Goal: Communication & Community: Share content

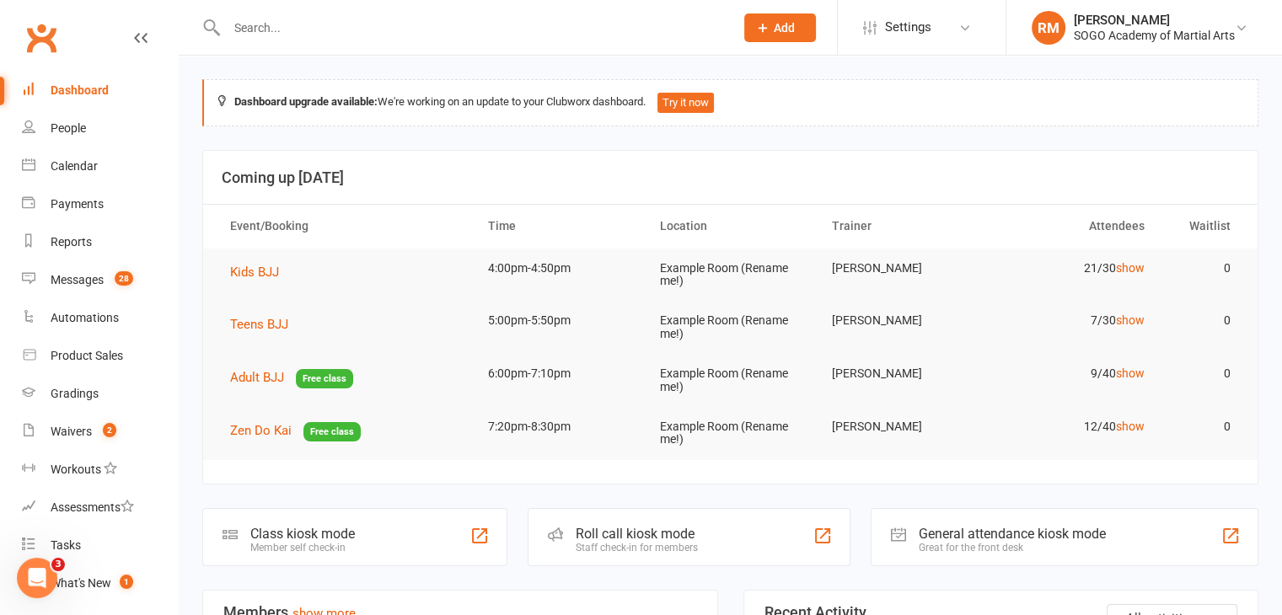
click at [286, 35] on input "text" at bounding box center [472, 28] width 501 height 24
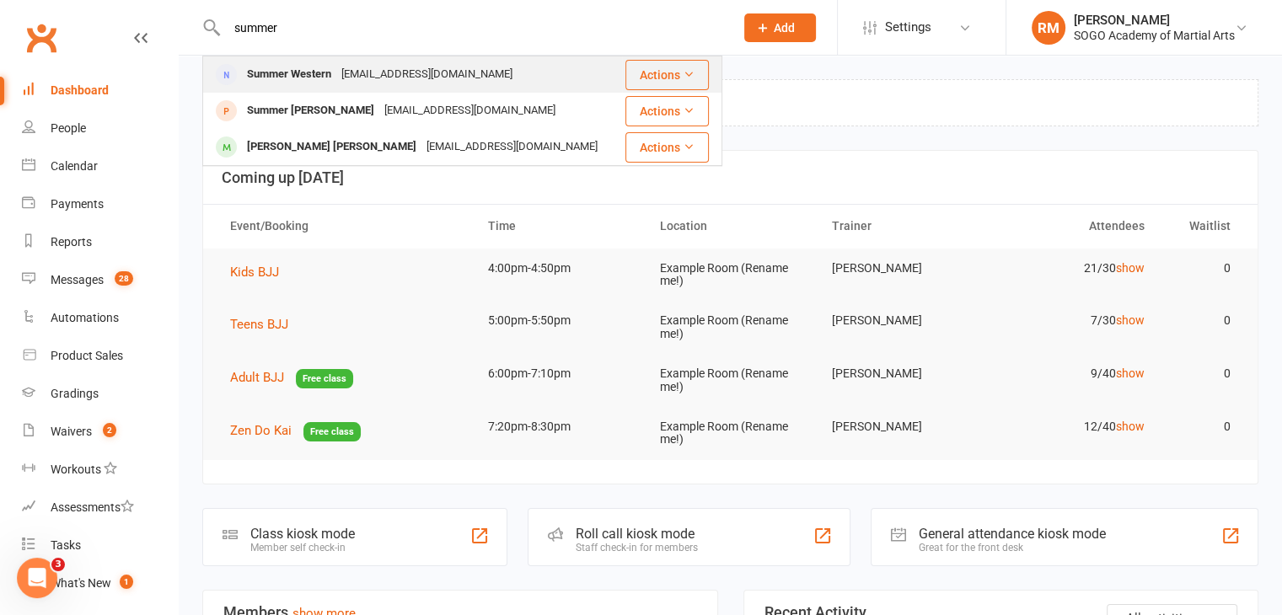
type input "summer"
click at [289, 72] on div "Summer Western" at bounding box center [289, 74] width 94 height 24
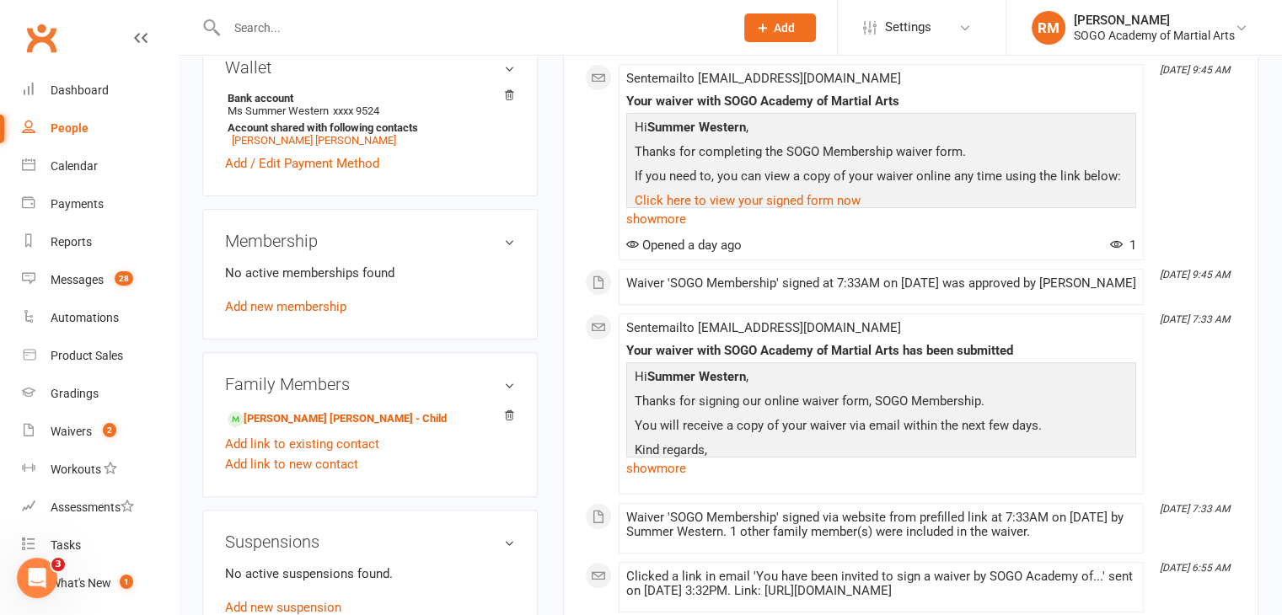
scroll to position [506, 0]
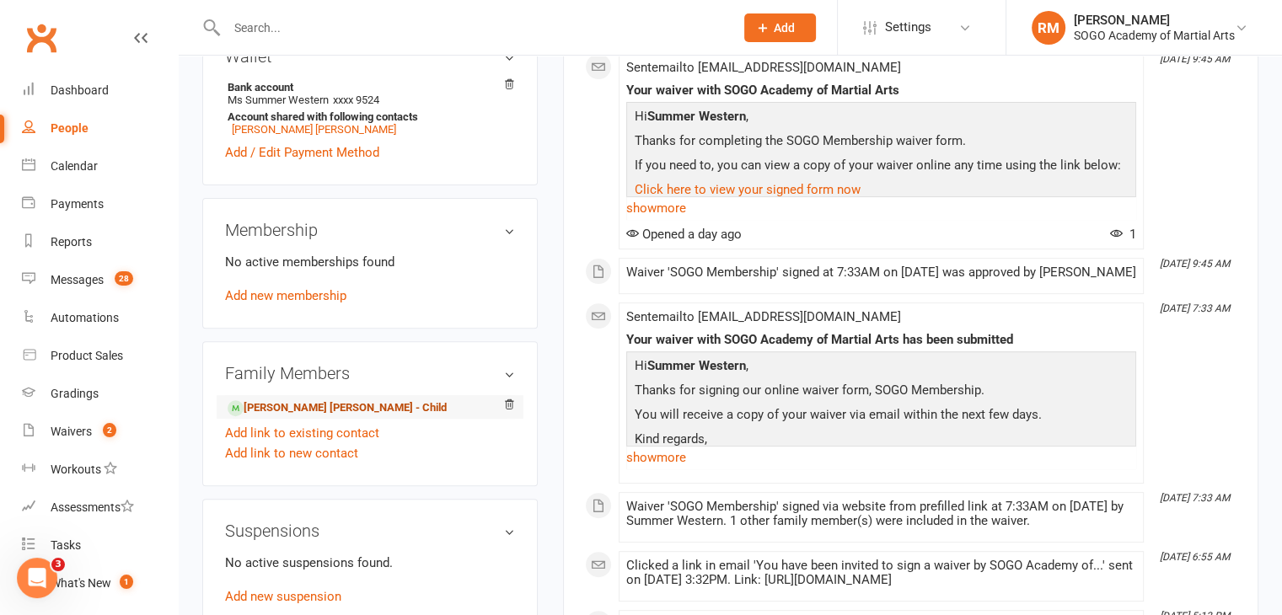
click at [333, 411] on link "[PERSON_NAME] [PERSON_NAME] - Child" at bounding box center [337, 409] width 219 height 18
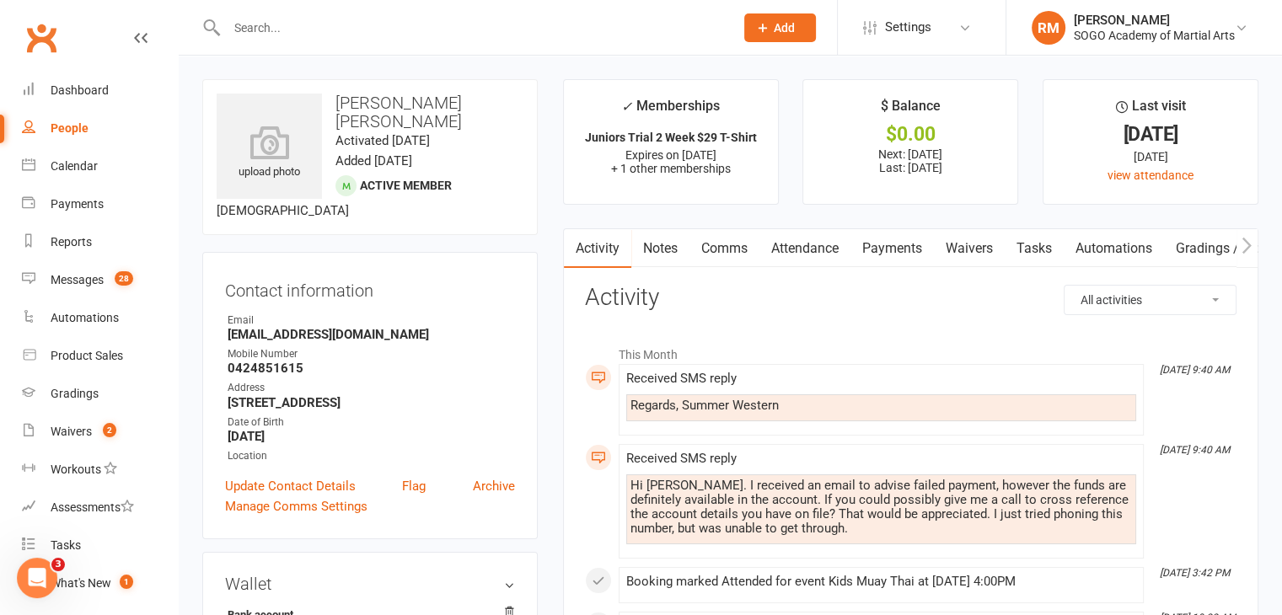
click at [880, 253] on link "Payments" at bounding box center [892, 248] width 83 height 39
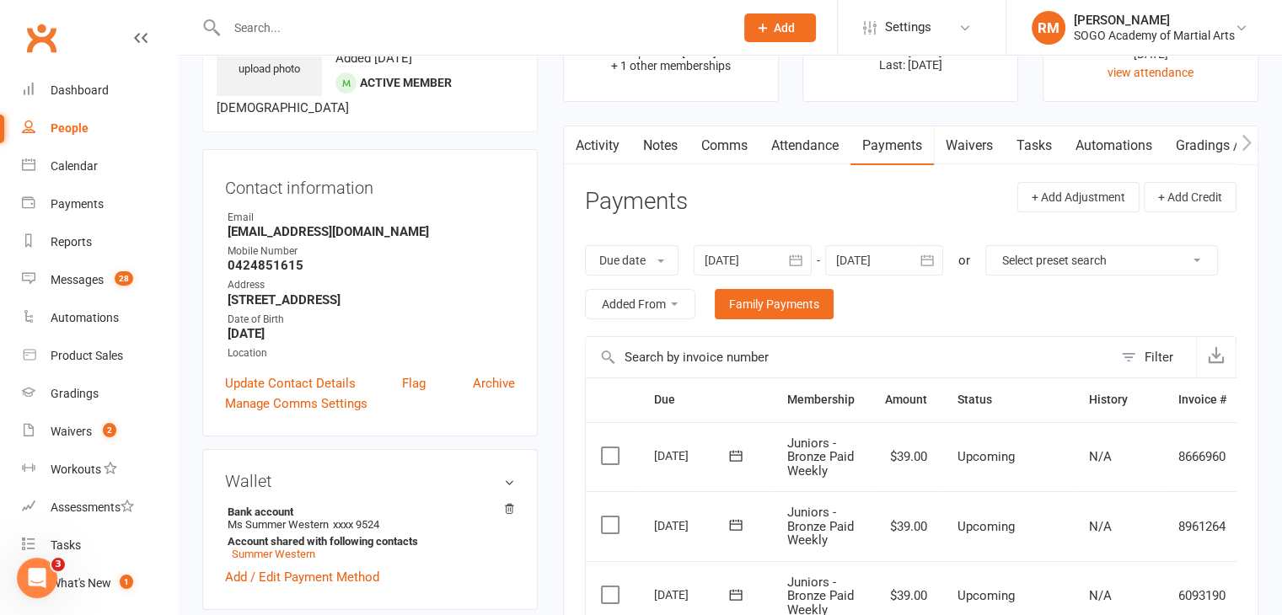
scroll to position [84, 0]
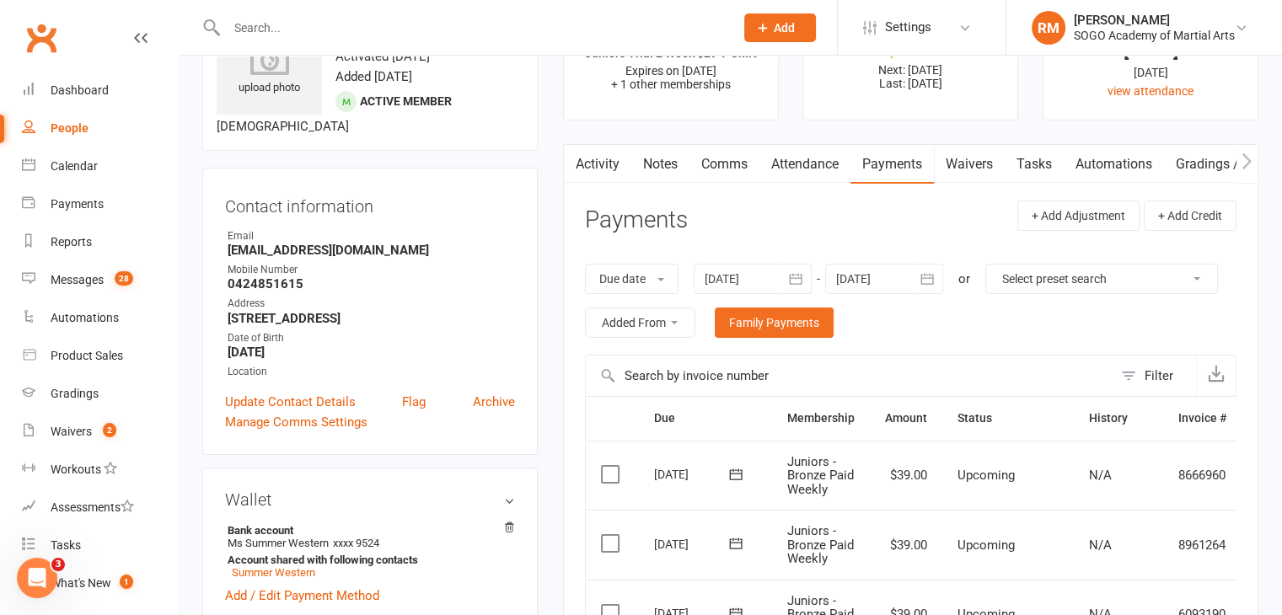
click at [729, 166] on link "Comms" at bounding box center [725, 164] width 70 height 39
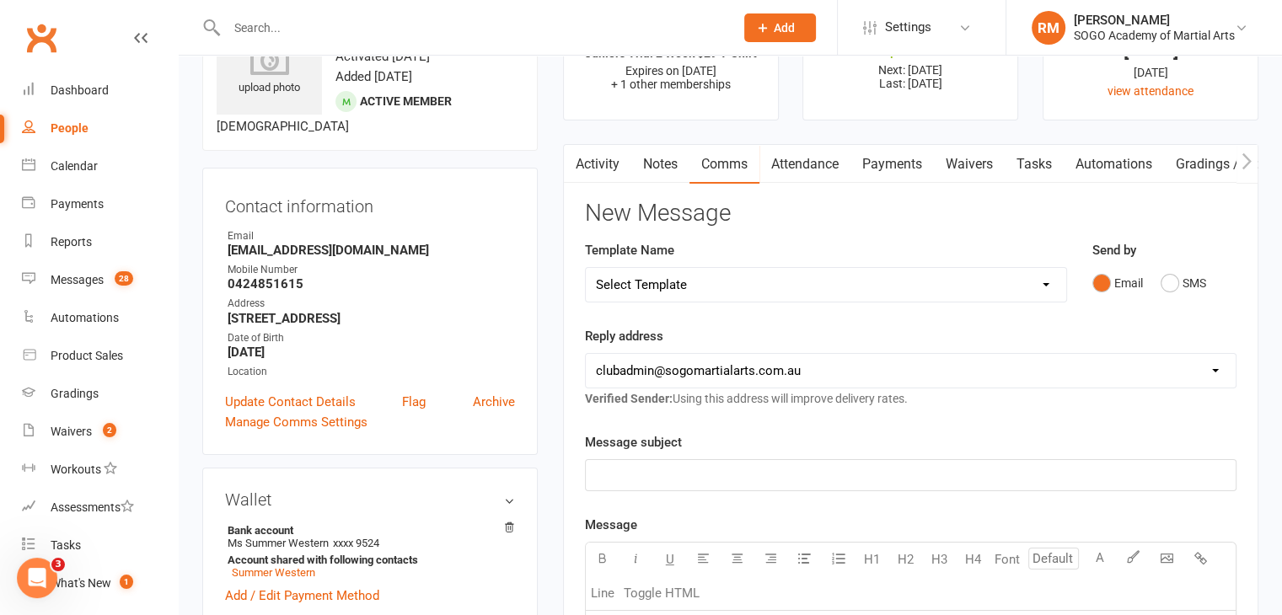
click at [681, 468] on p "﻿" at bounding box center [911, 475] width 630 height 20
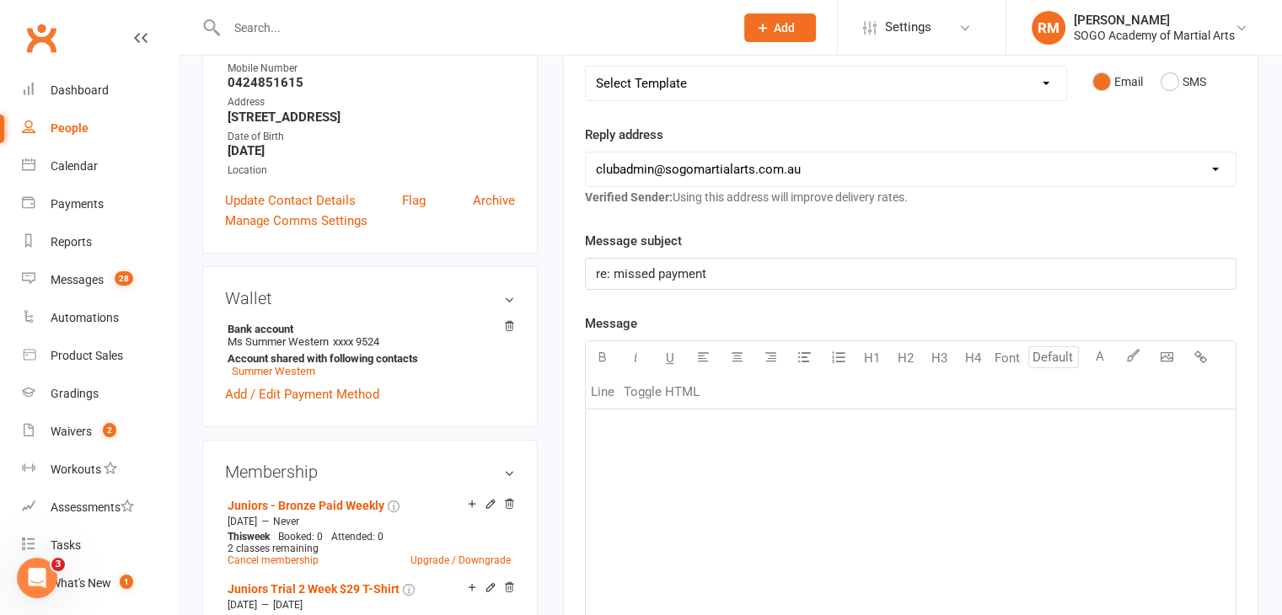
scroll to position [337, 0]
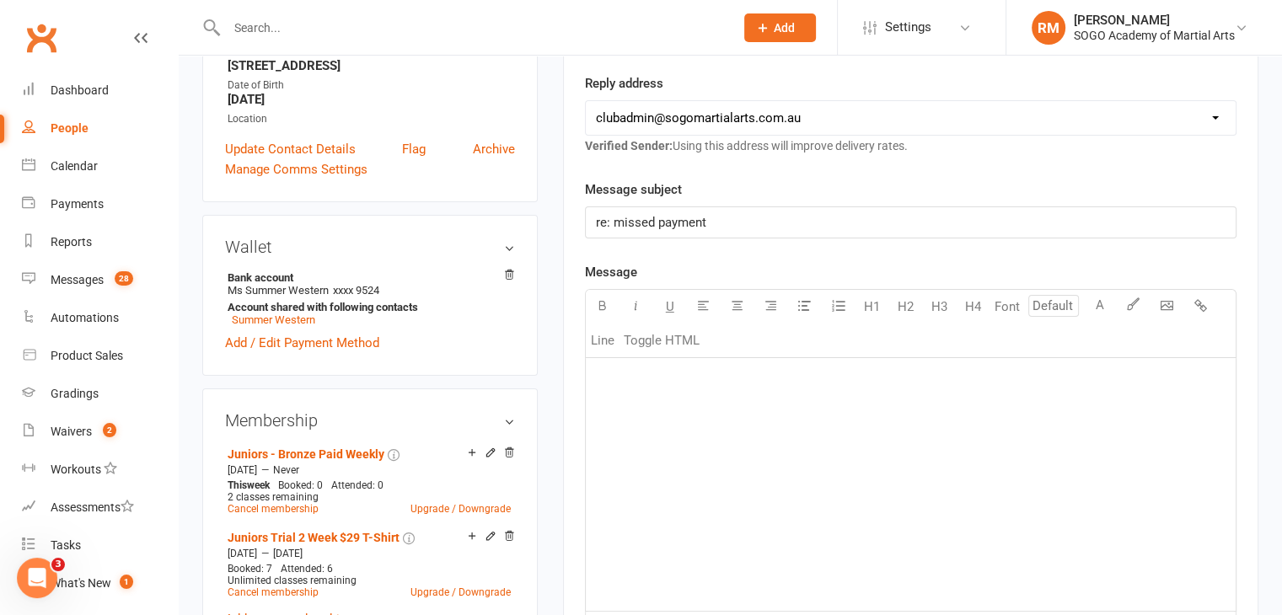
click at [721, 400] on div "﻿" at bounding box center [911, 484] width 650 height 253
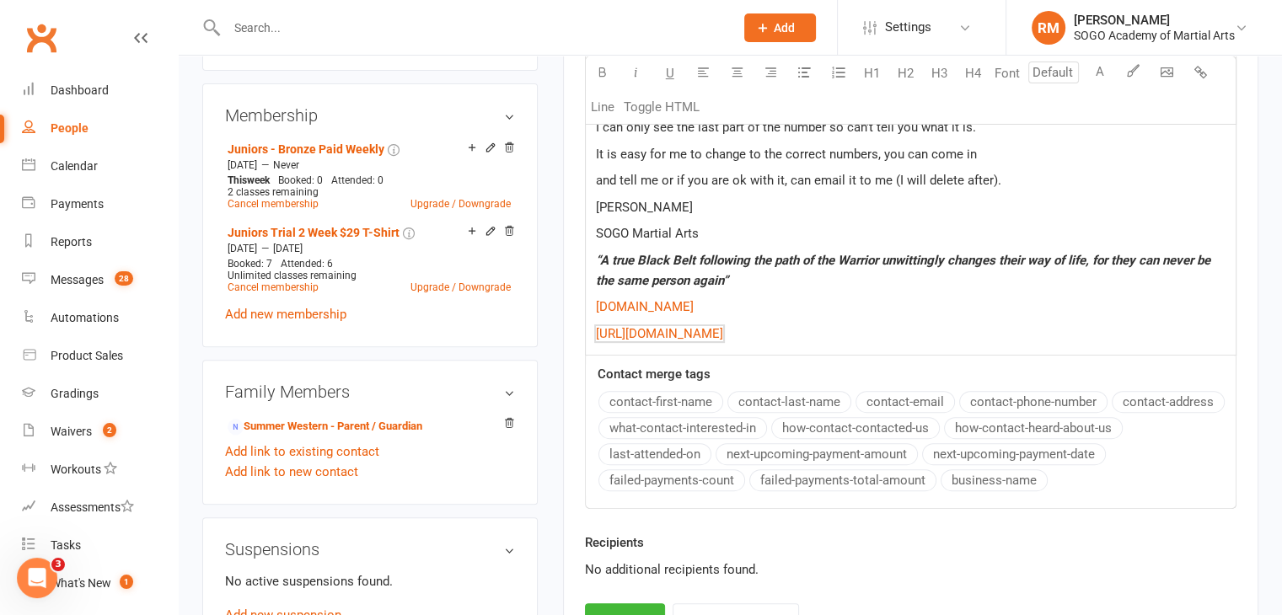
scroll to position [750, 0]
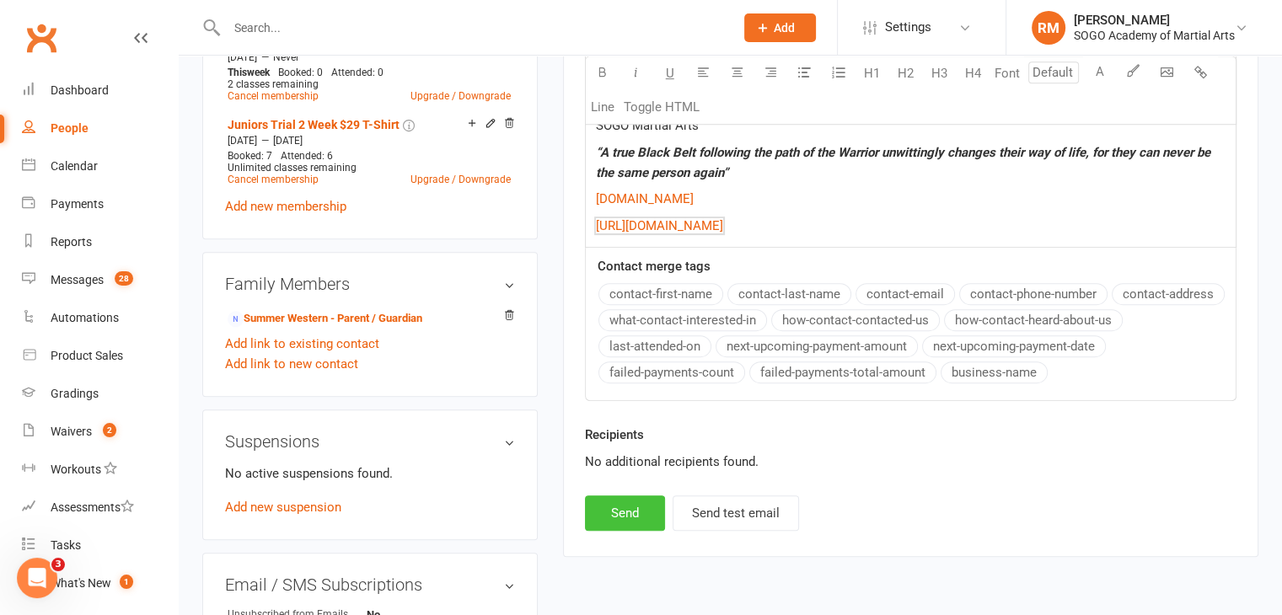
click at [625, 516] on button "Send" at bounding box center [625, 513] width 80 height 35
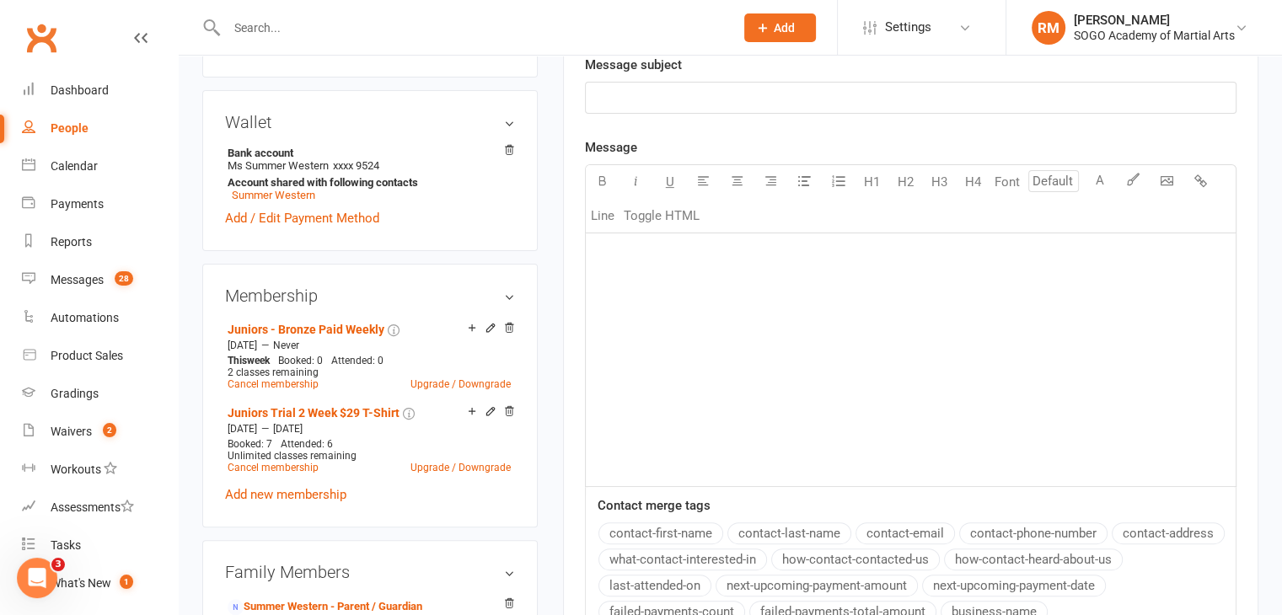
scroll to position [160, 0]
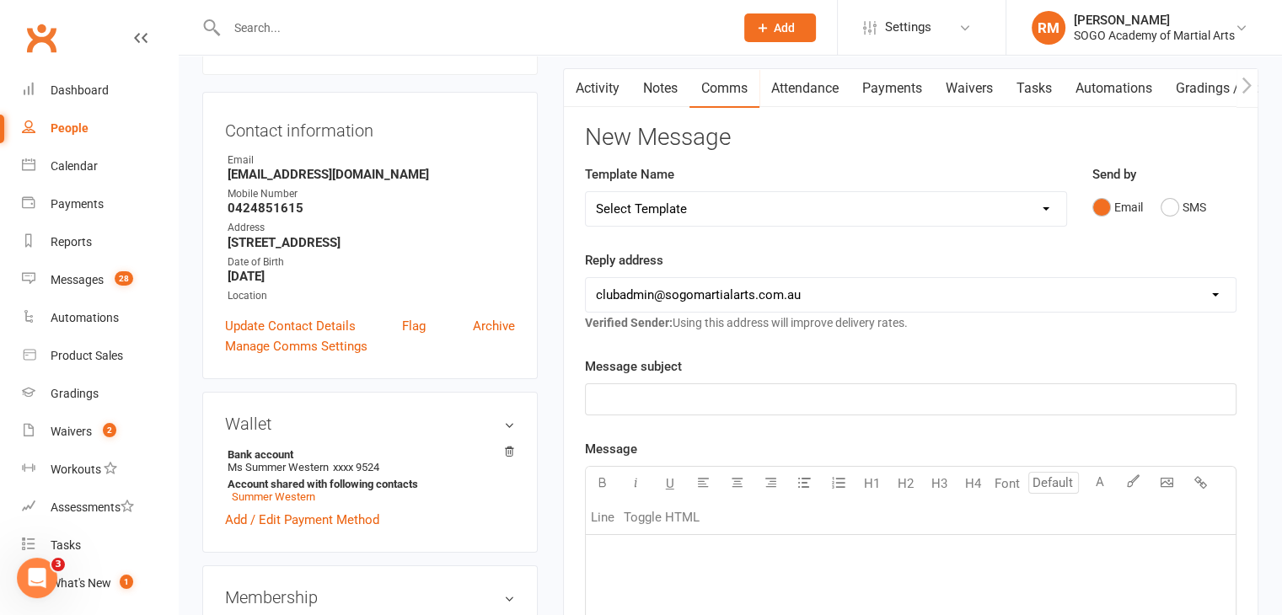
click at [283, 21] on input "text" at bounding box center [472, 28] width 501 height 24
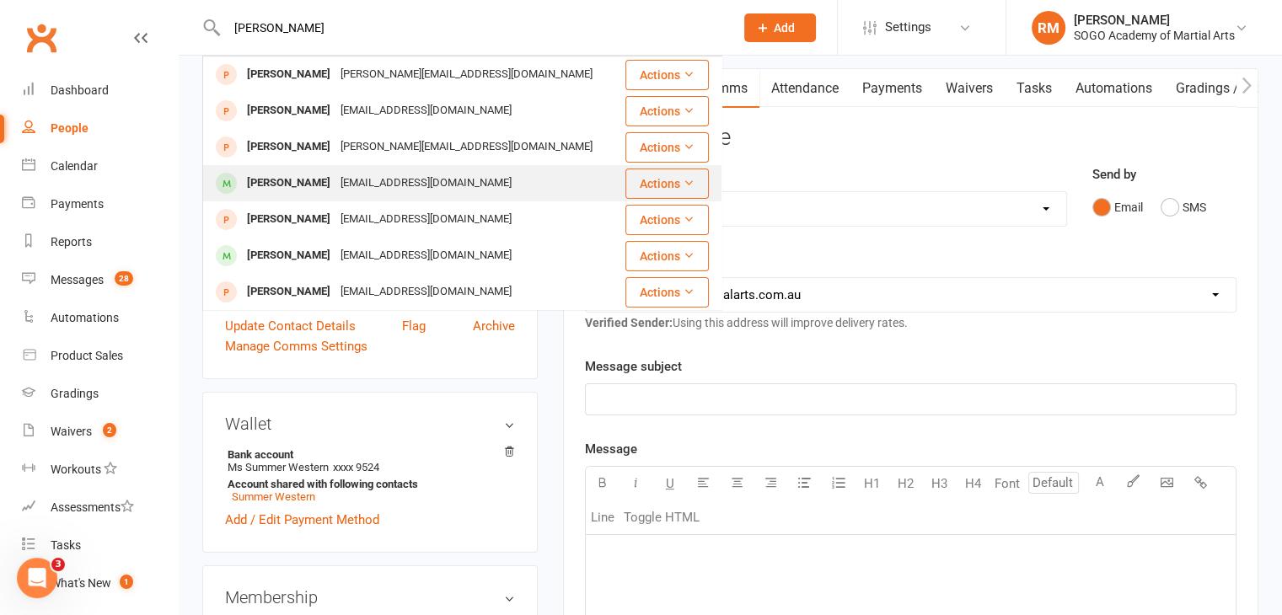
type input "[PERSON_NAME]"
click at [303, 188] on div "[PERSON_NAME]" at bounding box center [289, 183] width 94 height 24
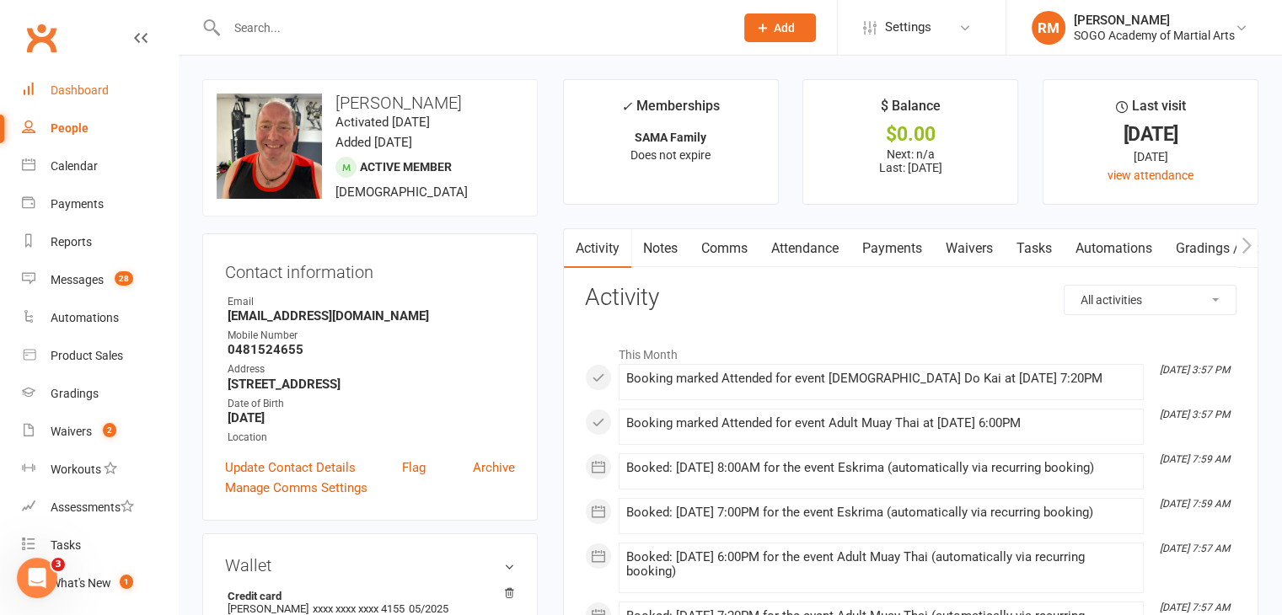
click at [64, 94] on div "Dashboard" at bounding box center [80, 89] width 58 height 13
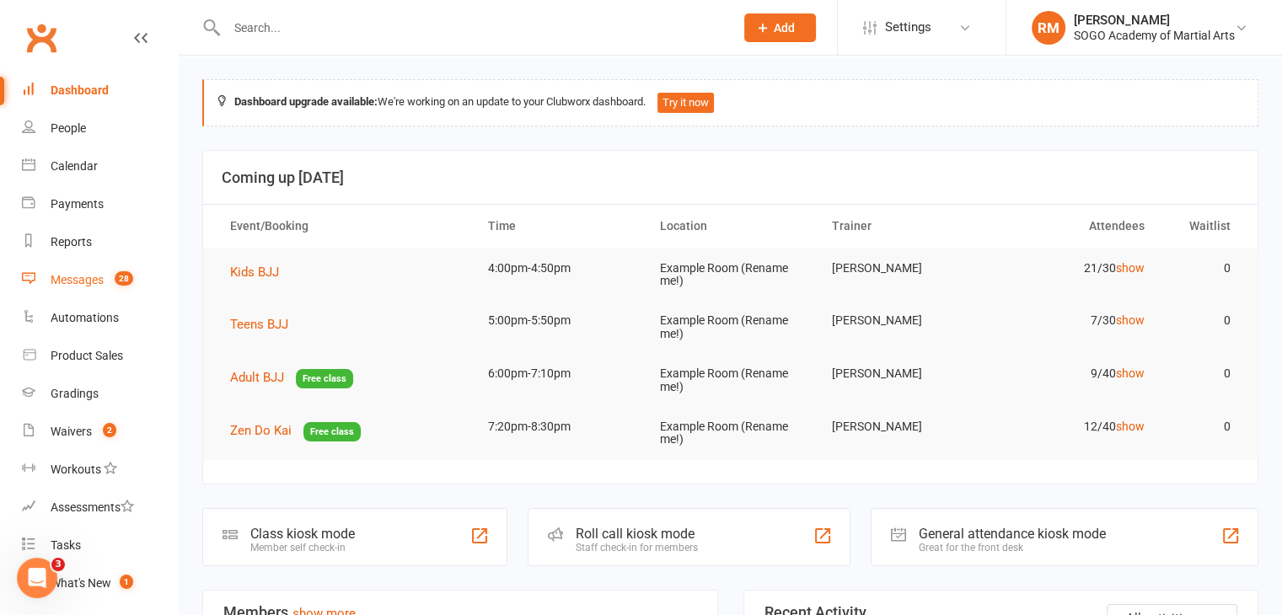
click at [83, 280] on div "Messages" at bounding box center [77, 279] width 53 height 13
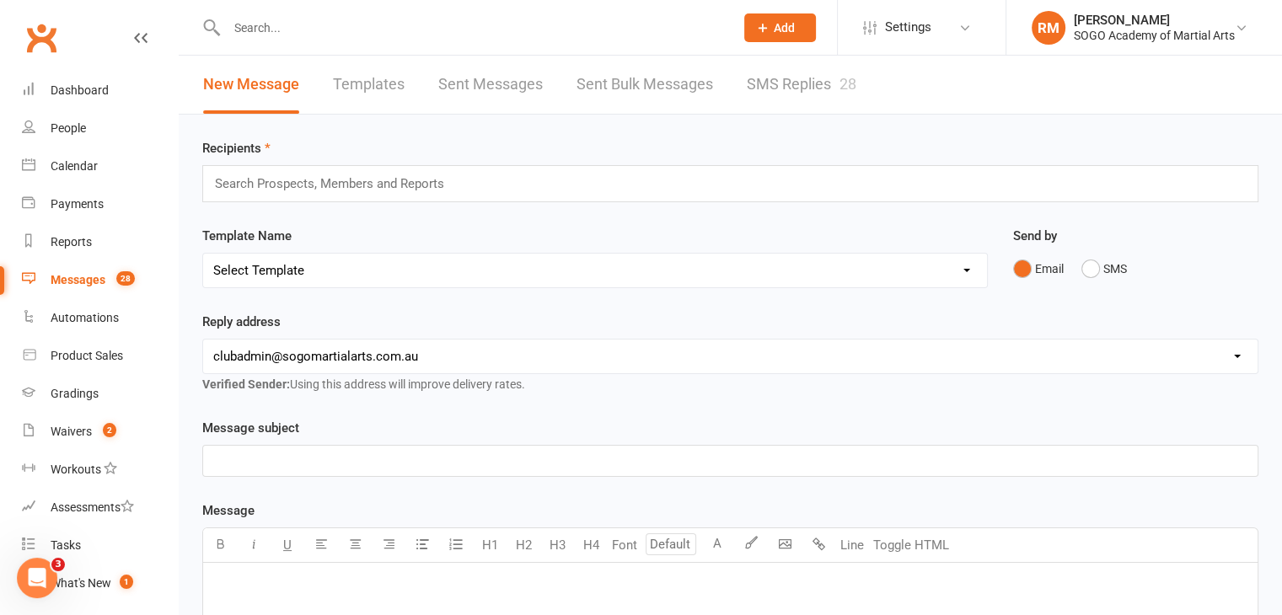
click at [344, 78] on link "Templates" at bounding box center [369, 85] width 72 height 58
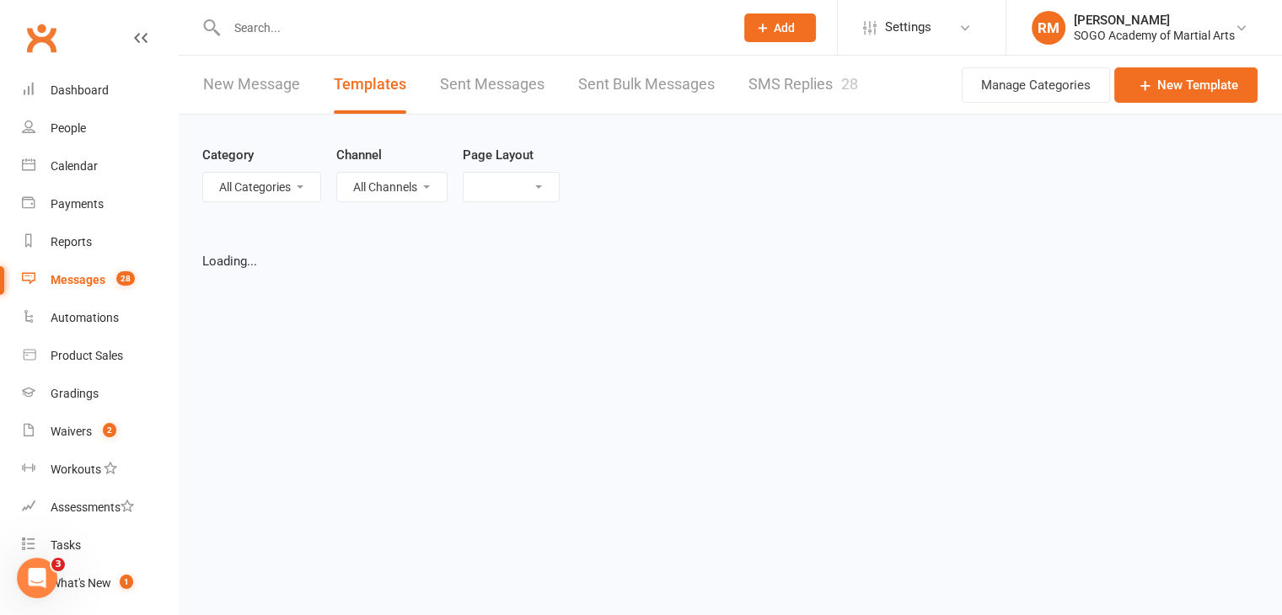
select select "list"
select select "100"
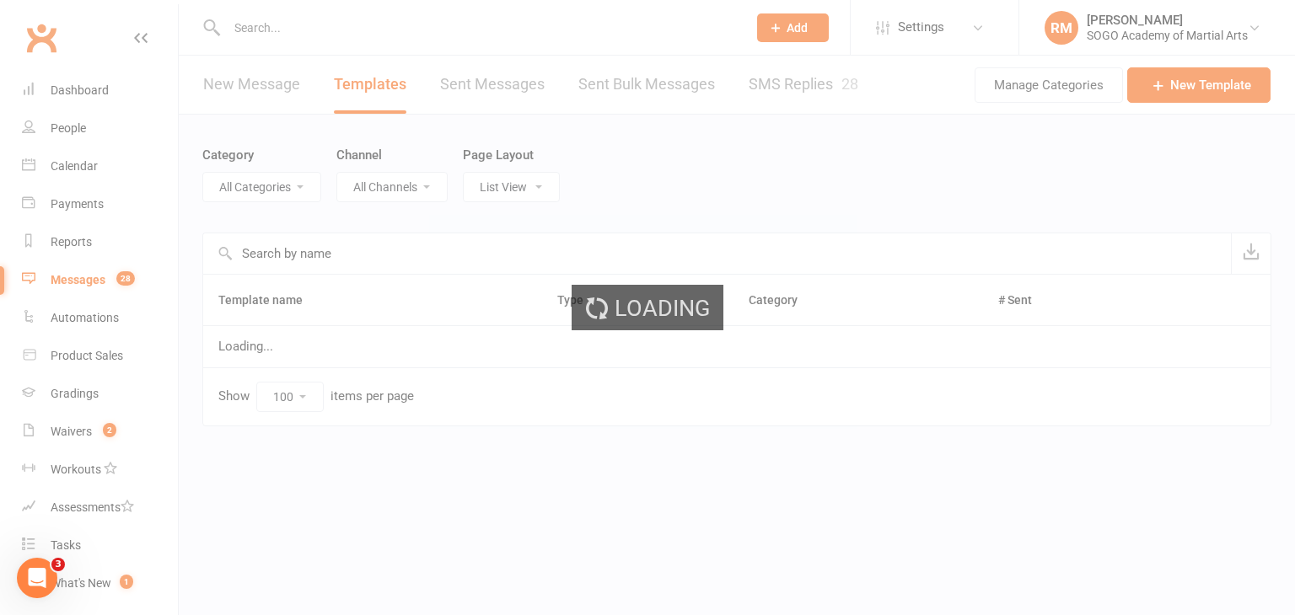
select select "9950"
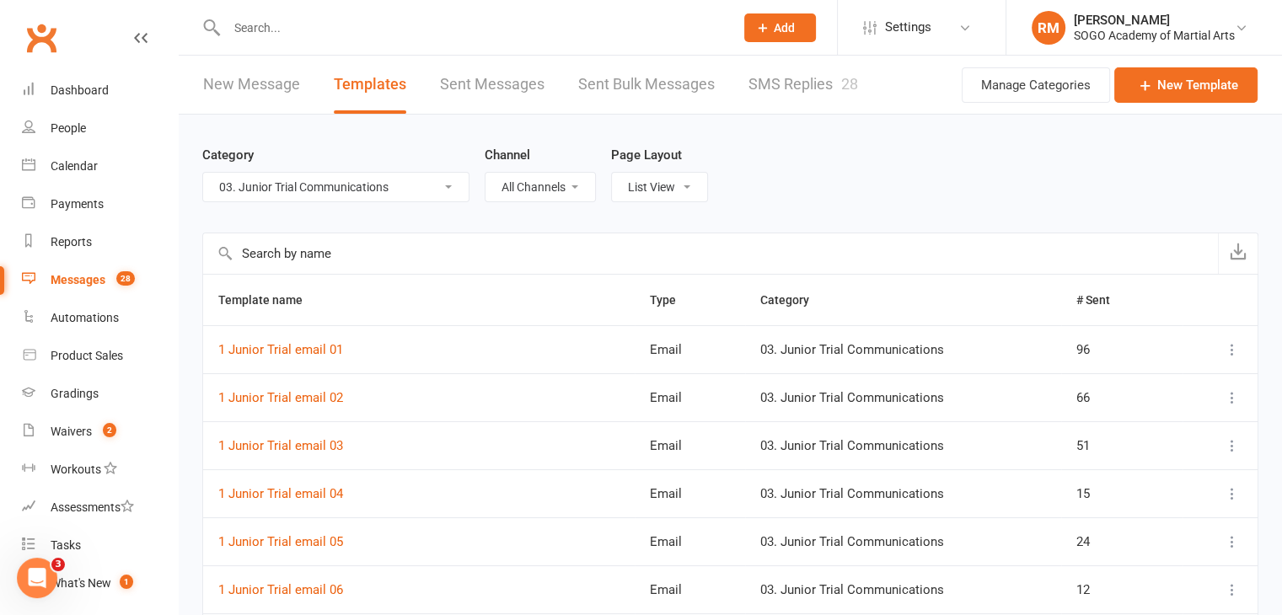
click at [303, 190] on select "All Categories (No category) 01. Junior Enquiry Communications 02. Adult Enquir…" at bounding box center [336, 187] width 266 height 29
click at [203, 173] on select "All Categories (No category) 01. Junior Enquiry Communications 02. Adult Enquir…" at bounding box center [336, 187] width 266 height 29
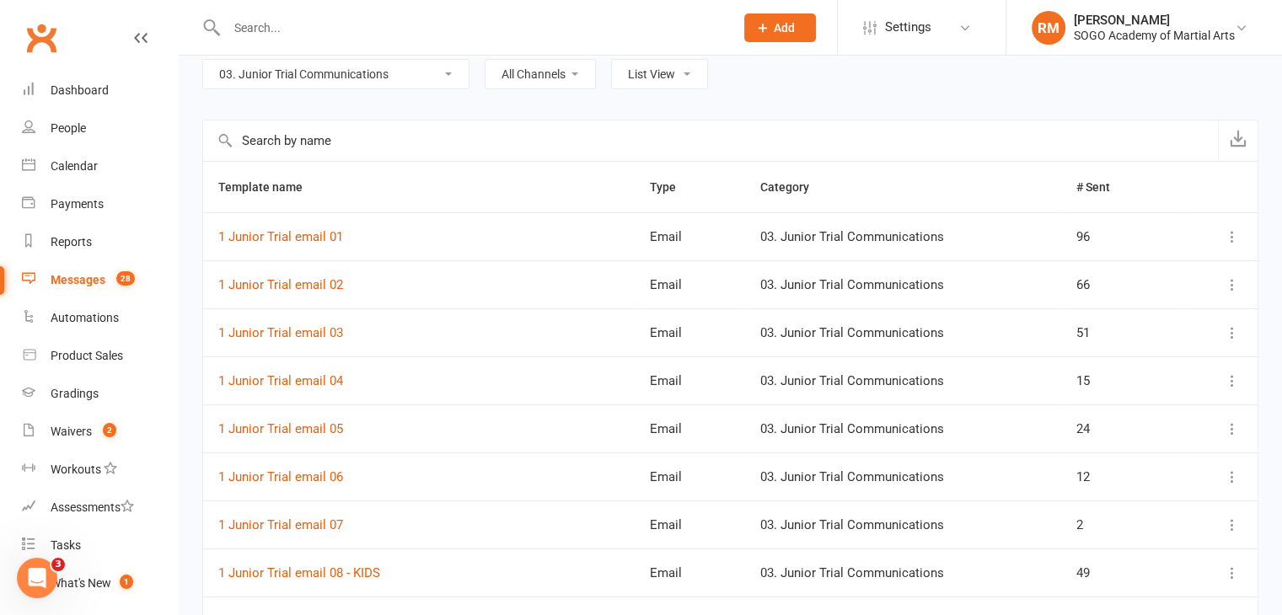
scroll to position [169, 0]
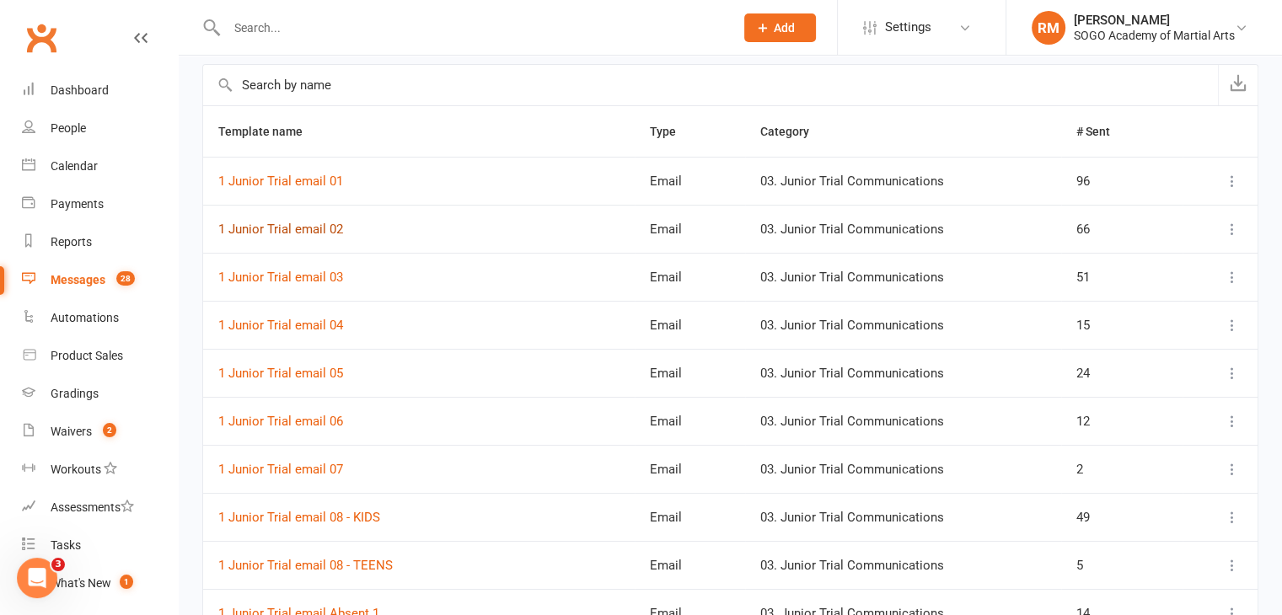
click at [324, 222] on link "1 Junior Trial email 02" at bounding box center [280, 229] width 125 height 15
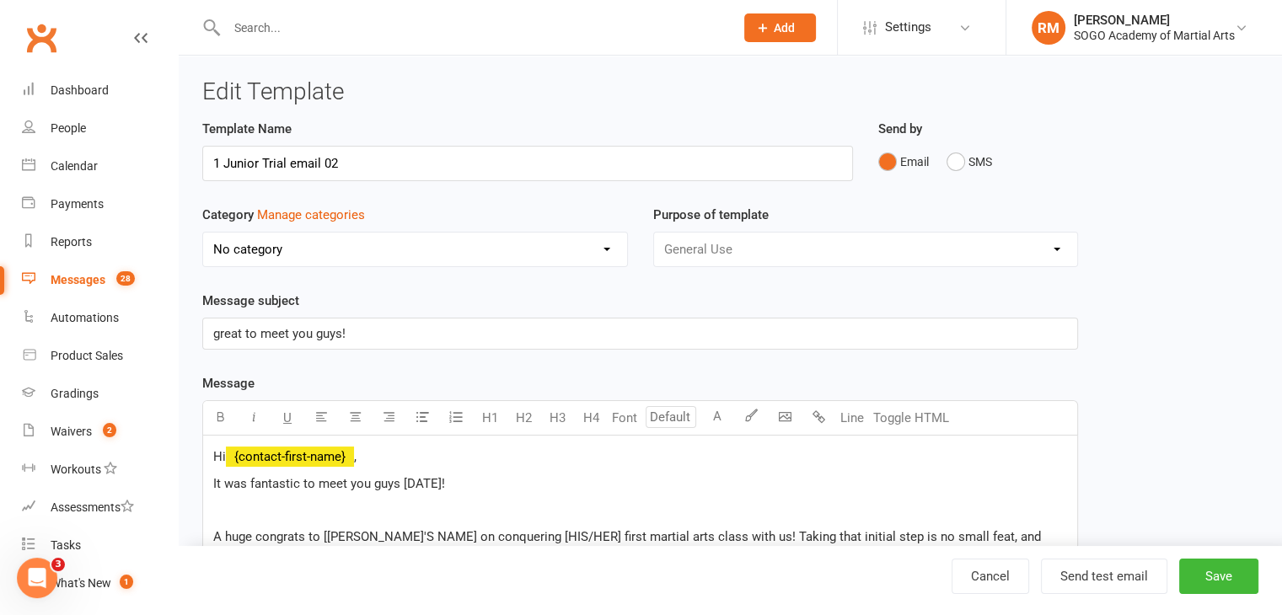
select select "9950"
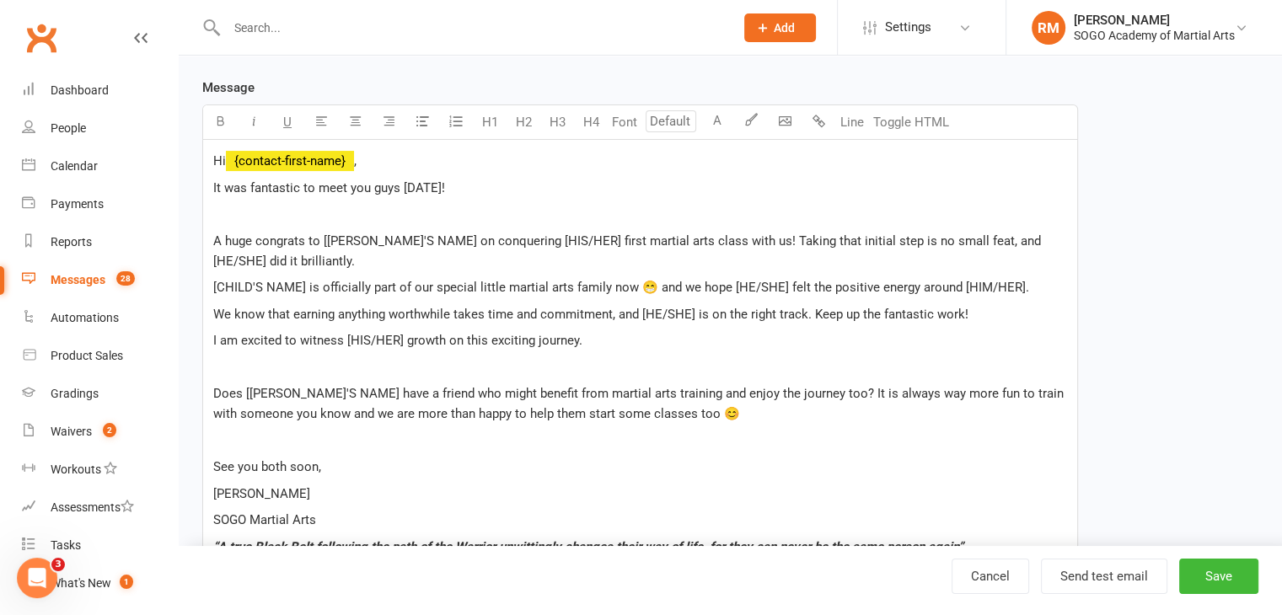
scroll to position [570, 0]
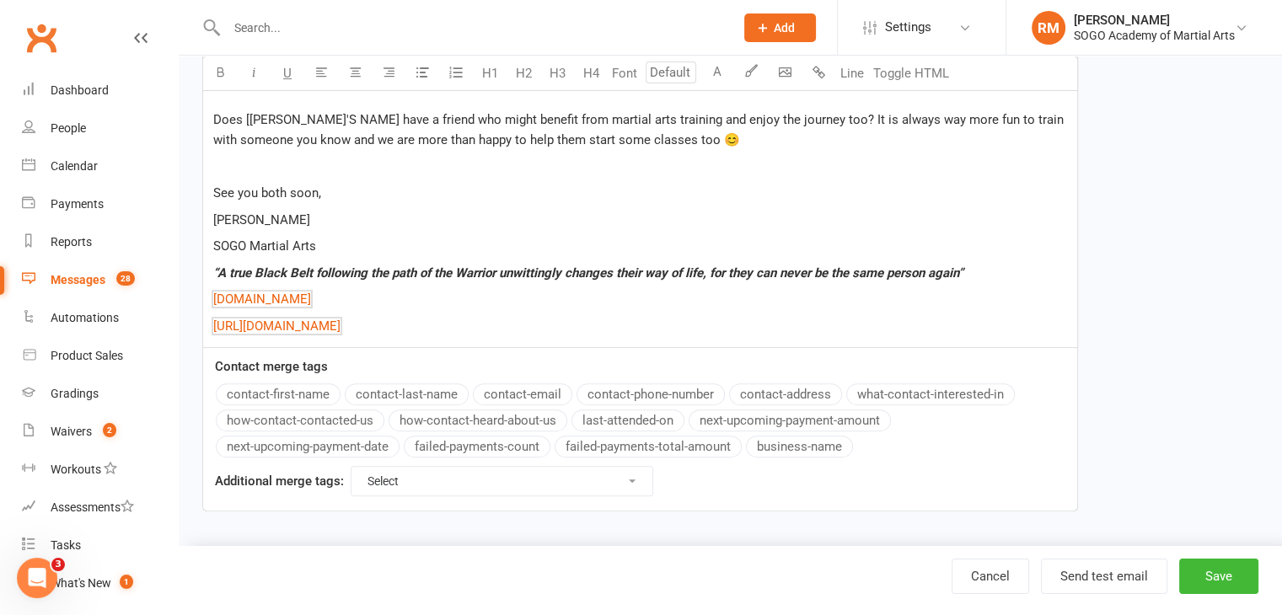
drag, startPoint x: 533, startPoint y: 325, endPoint x: 204, endPoint y: 225, distance: 343.7
click at [204, 225] on div "Hi ﻿ {contact-first-name} , It was fantastic to meet you guys yesterday! A huge…" at bounding box center [640, 107] width 874 height 482
copy div "Rob SOGO Martial Arts “A true Black Belt following the path of the Warrior unwi…"
click at [880, 523] on div "Template Name 1 Junior Trial email 02 Send by Email SMS Category Manage categor…" at bounding box center [640, 42] width 901 height 987
